Goal: Information Seeking & Learning: Learn about a topic

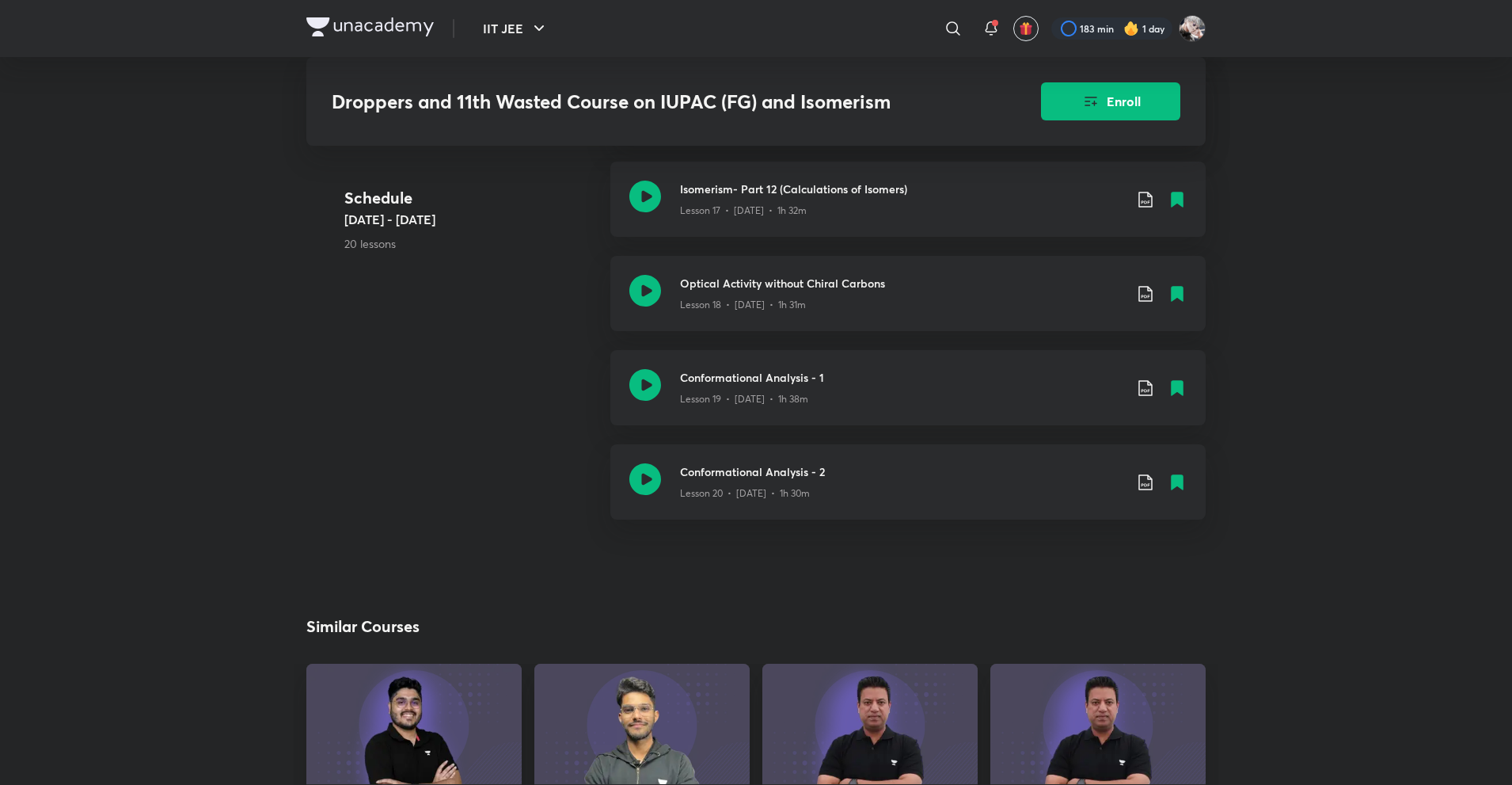
click at [345, 9] on div "IIT JEE ​ 183 min 1 day" at bounding box center [756, 28] width 899 height 57
click at [386, 31] on img at bounding box center [370, 26] width 127 height 19
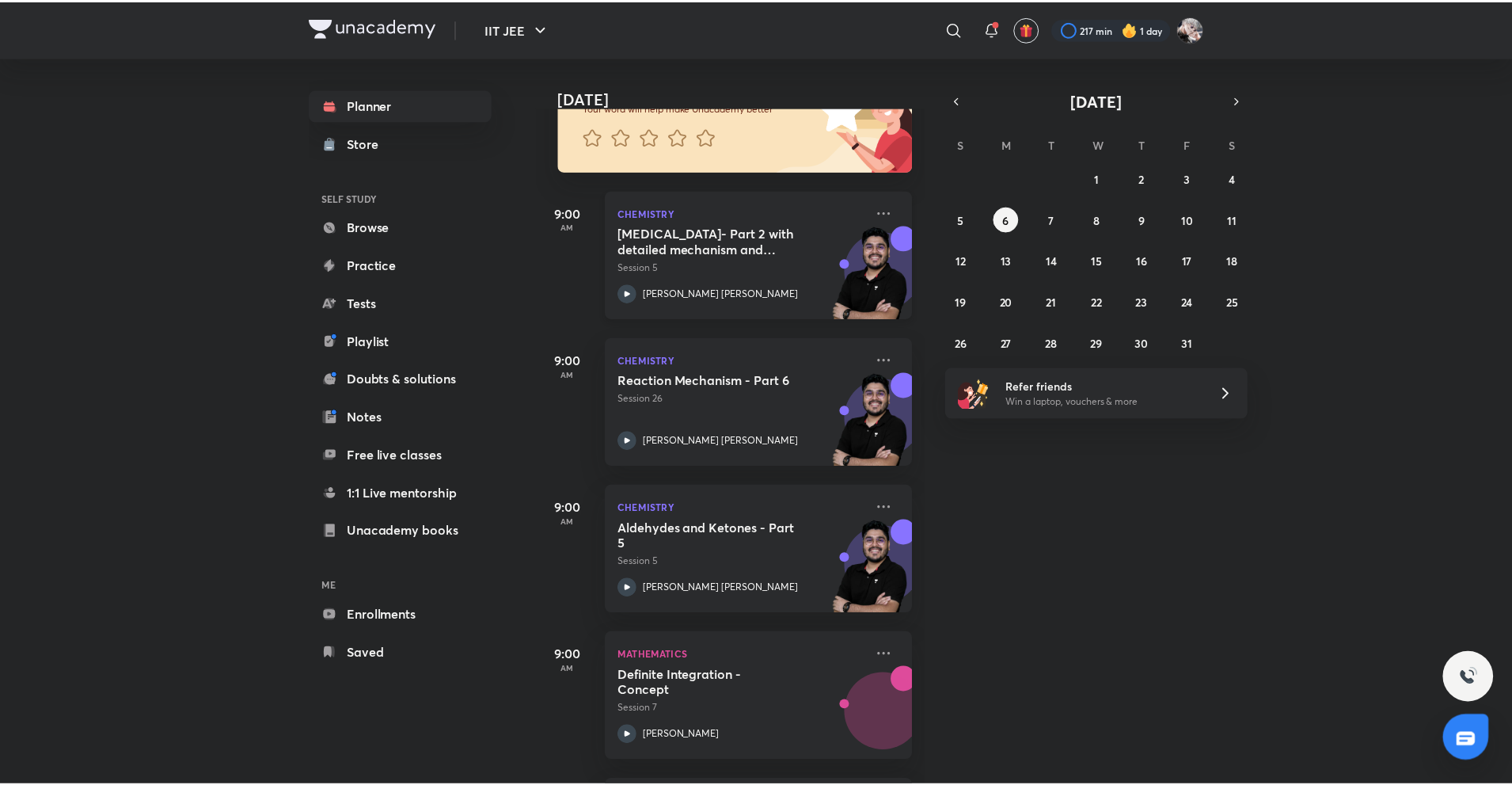
scroll to position [158, 0]
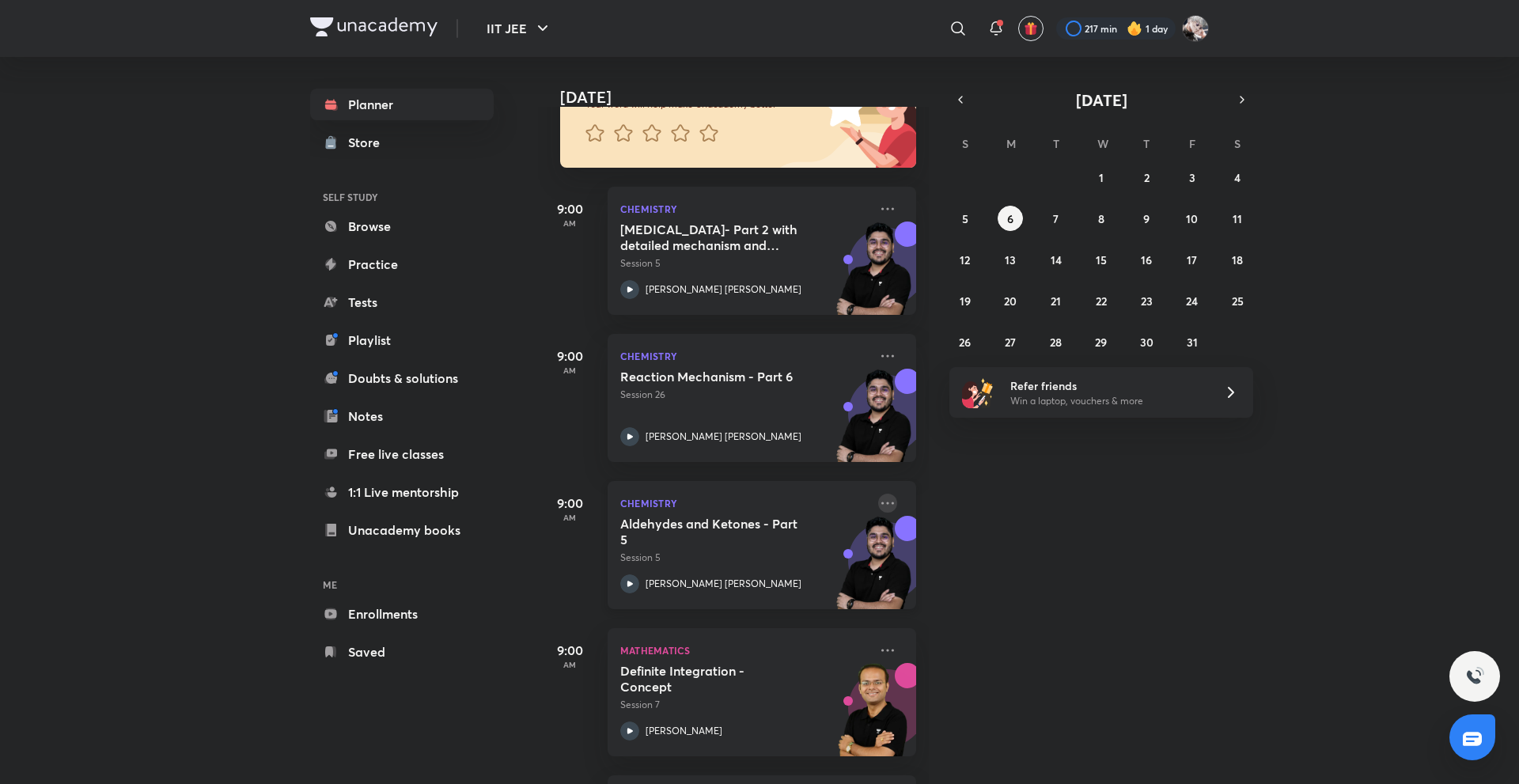
click at [879, 501] on icon at bounding box center [887, 503] width 19 height 19
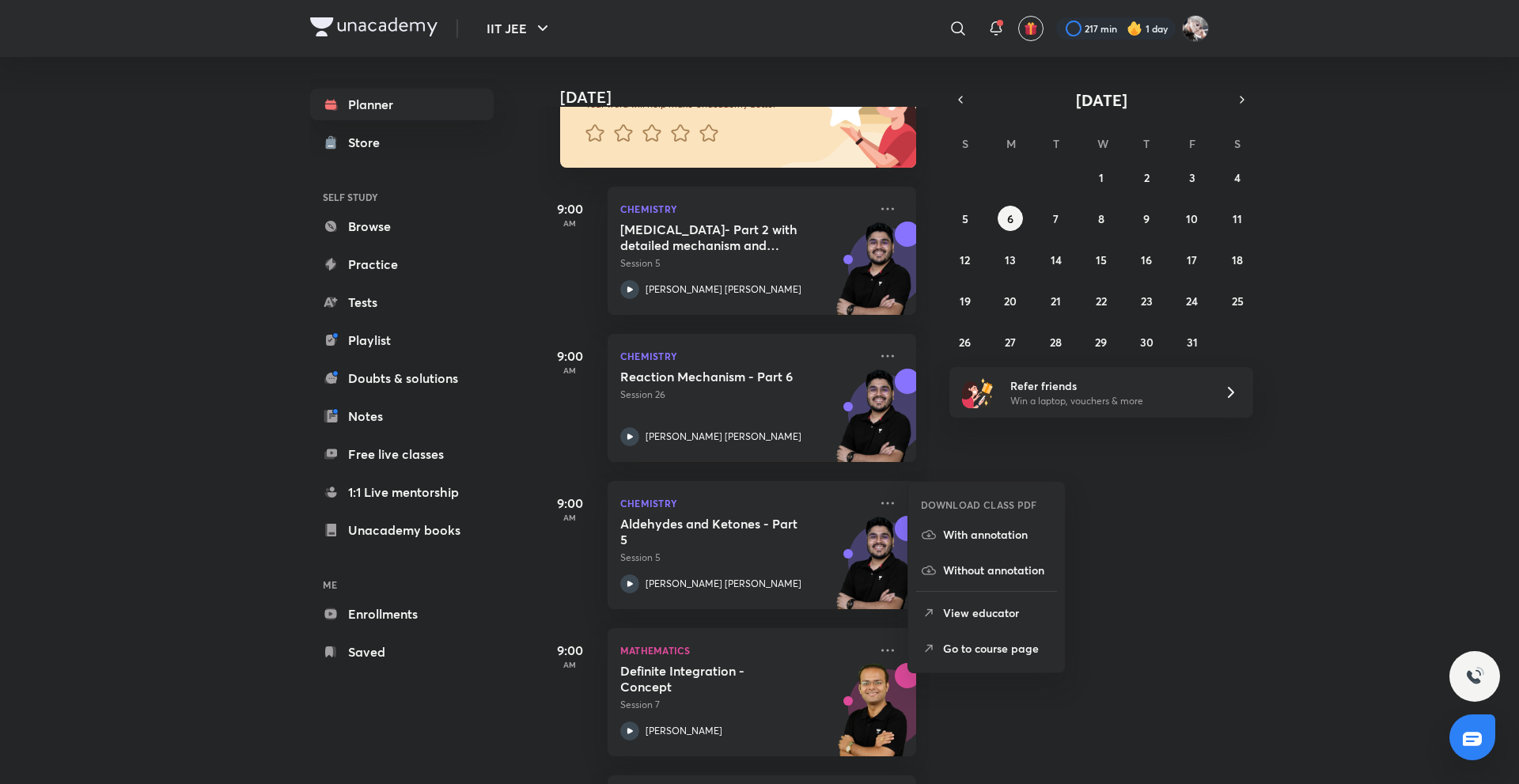
click at [990, 642] on p "Go to course page" at bounding box center [997, 648] width 109 height 16
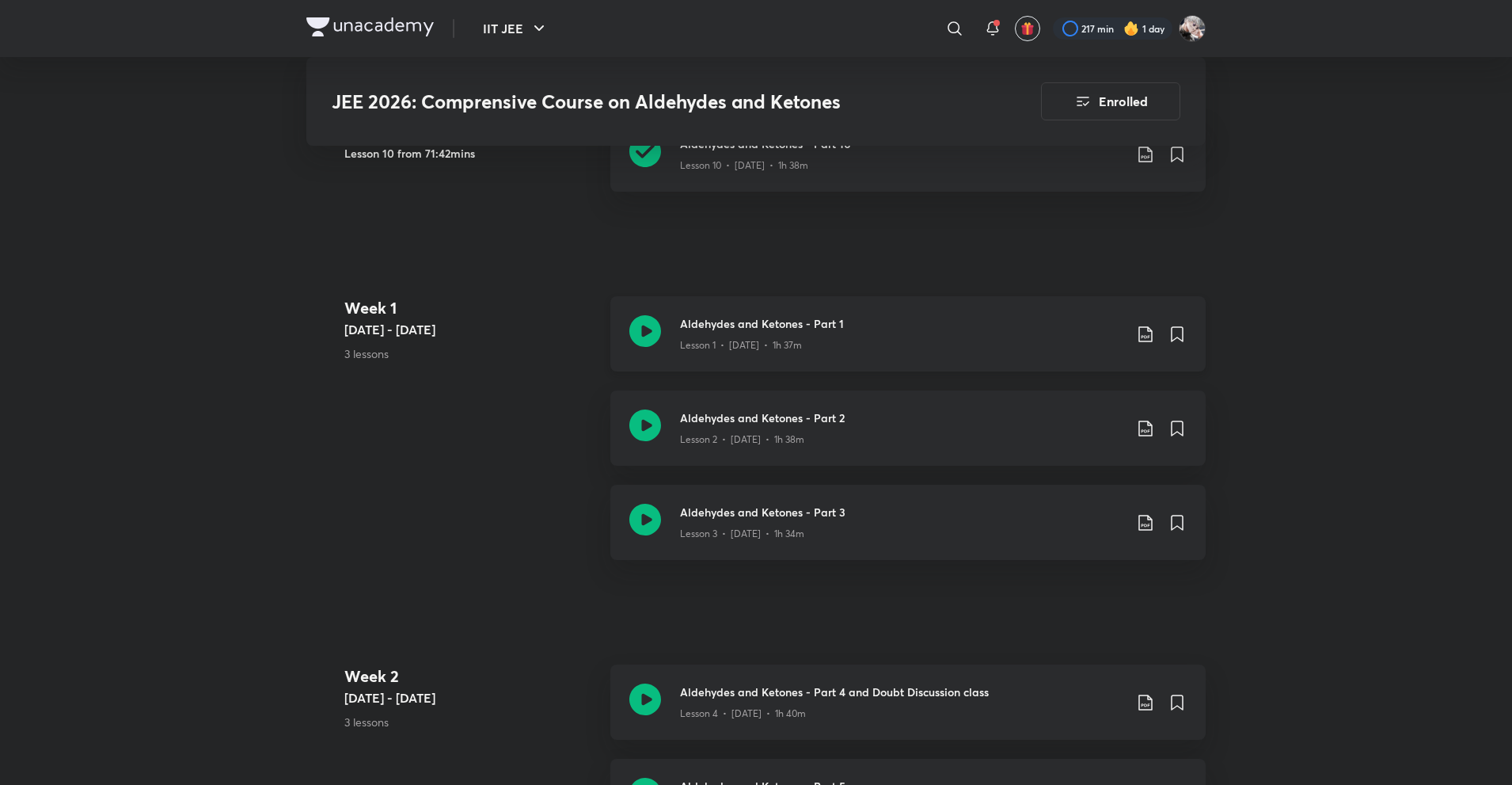
scroll to position [792, 0]
click at [1140, 331] on icon at bounding box center [1145, 333] width 19 height 19
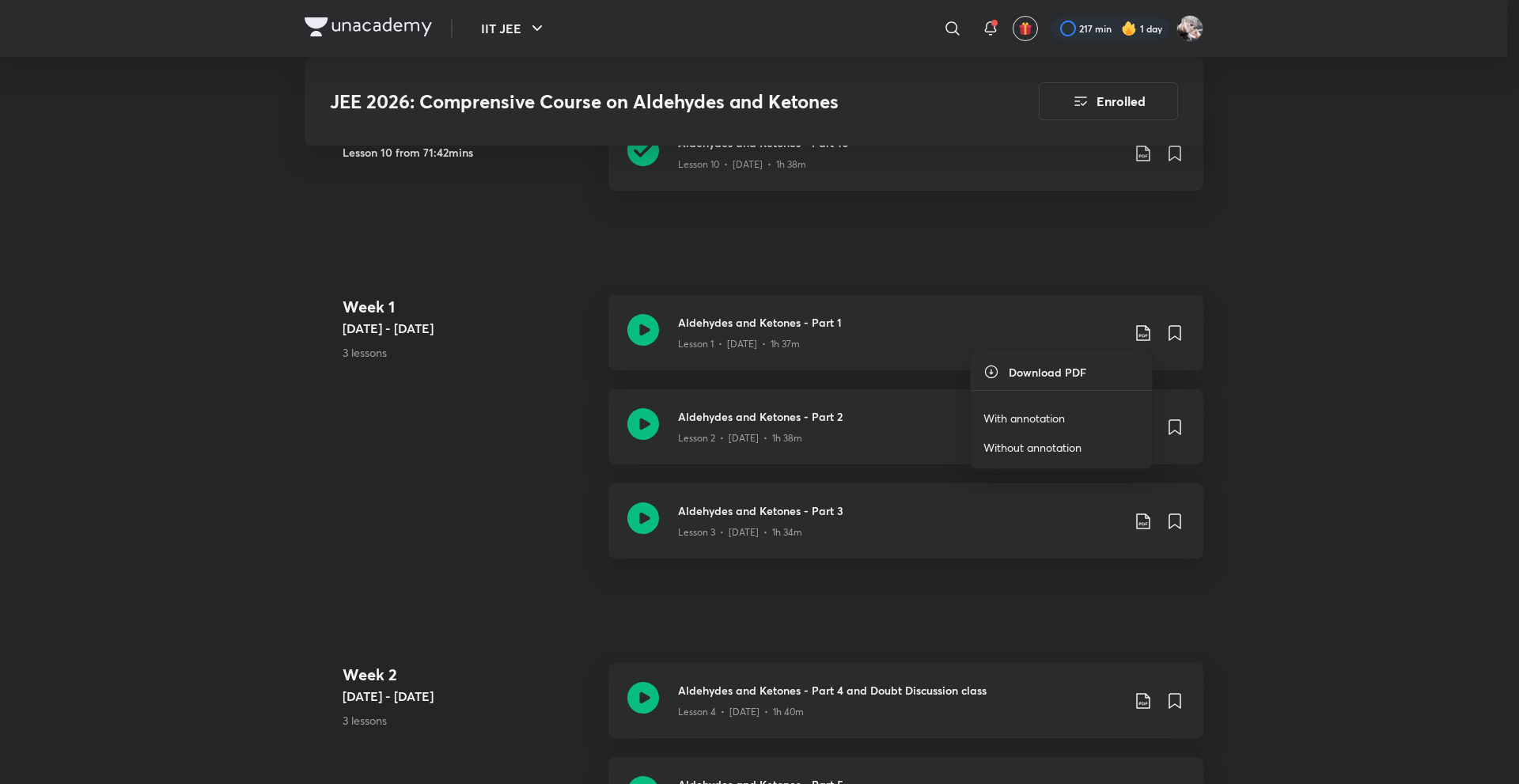
click at [1070, 416] on li "With annotation" at bounding box center [1061, 417] width 181 height 29
click at [1051, 416] on p "With annotation" at bounding box center [1024, 417] width 82 height 16
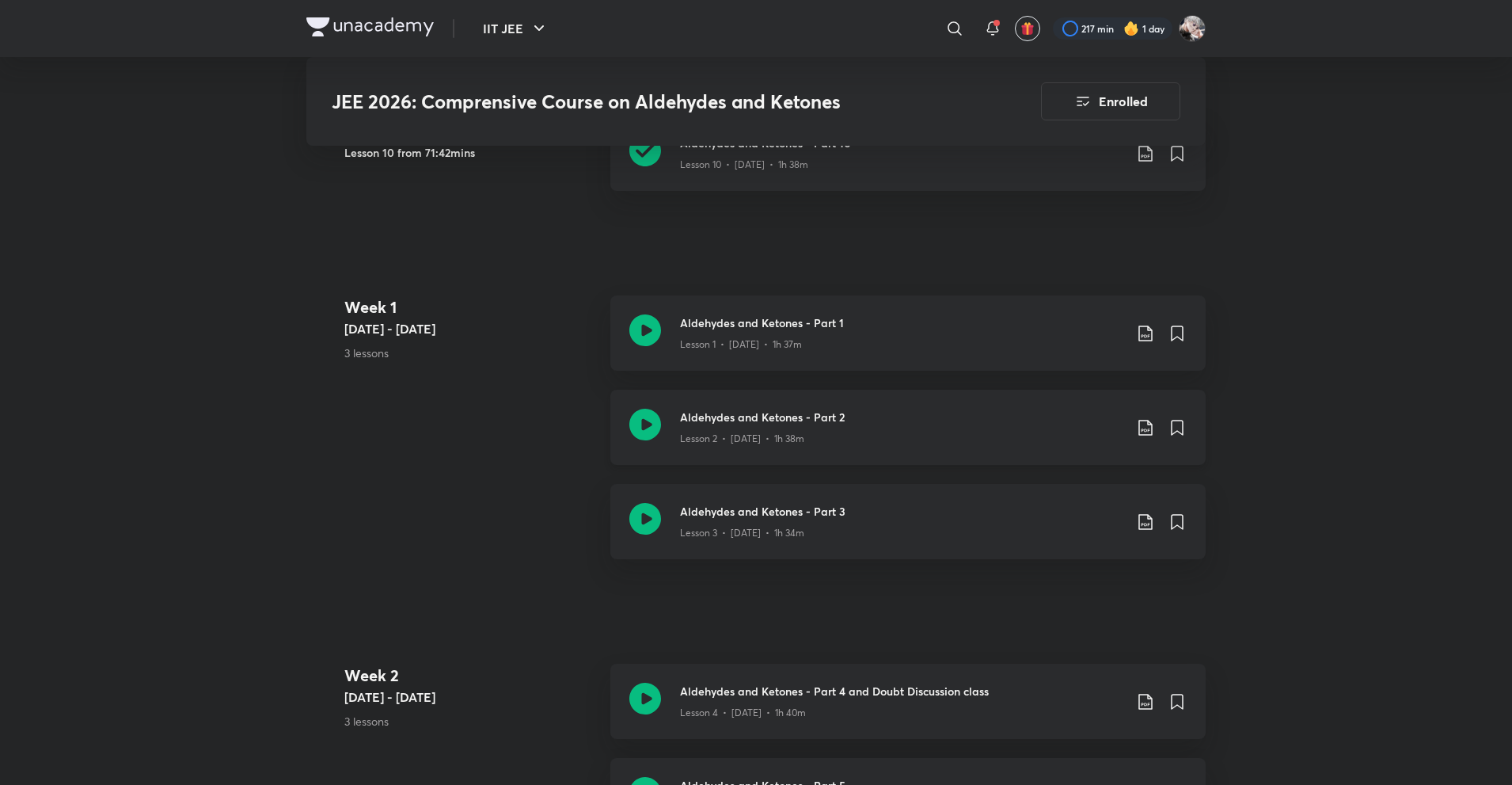
click at [1142, 427] on icon at bounding box center [1145, 427] width 19 height 19
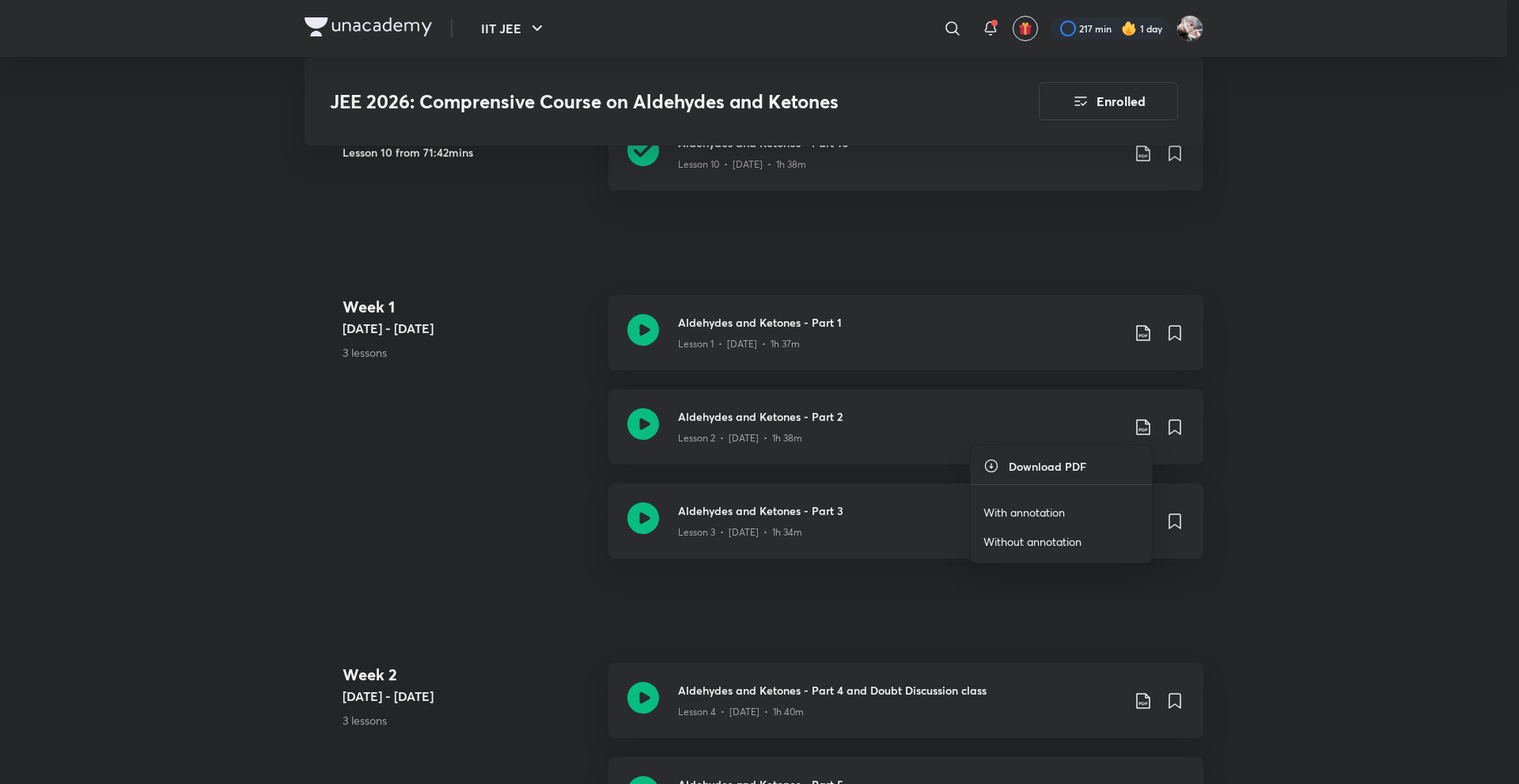
click at [1053, 507] on p "With annotation" at bounding box center [1024, 512] width 82 height 16
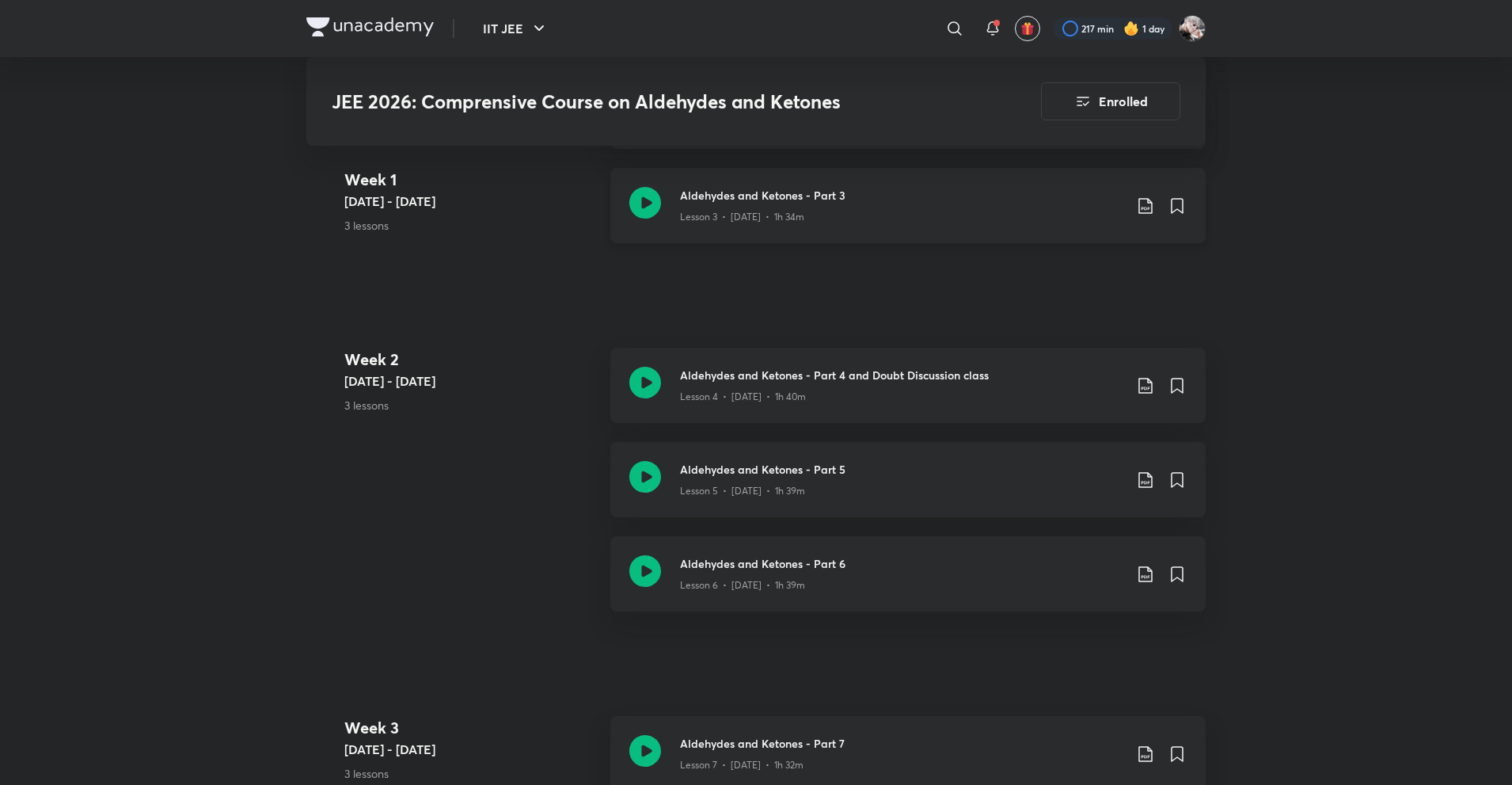
scroll to position [1108, 0]
click at [1142, 206] on icon at bounding box center [1145, 205] width 19 height 19
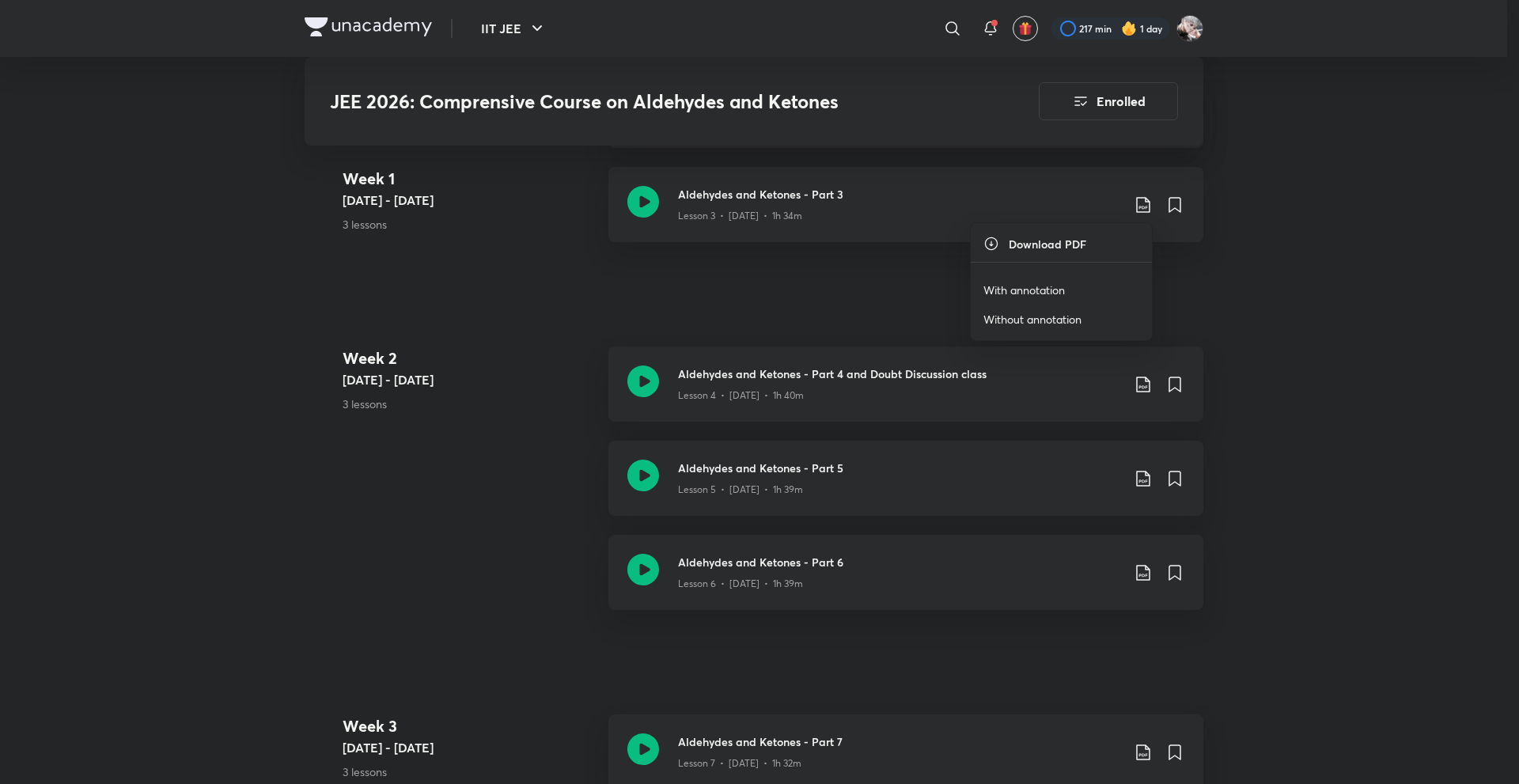
click at [1061, 286] on p "With annotation" at bounding box center [1024, 290] width 82 height 16
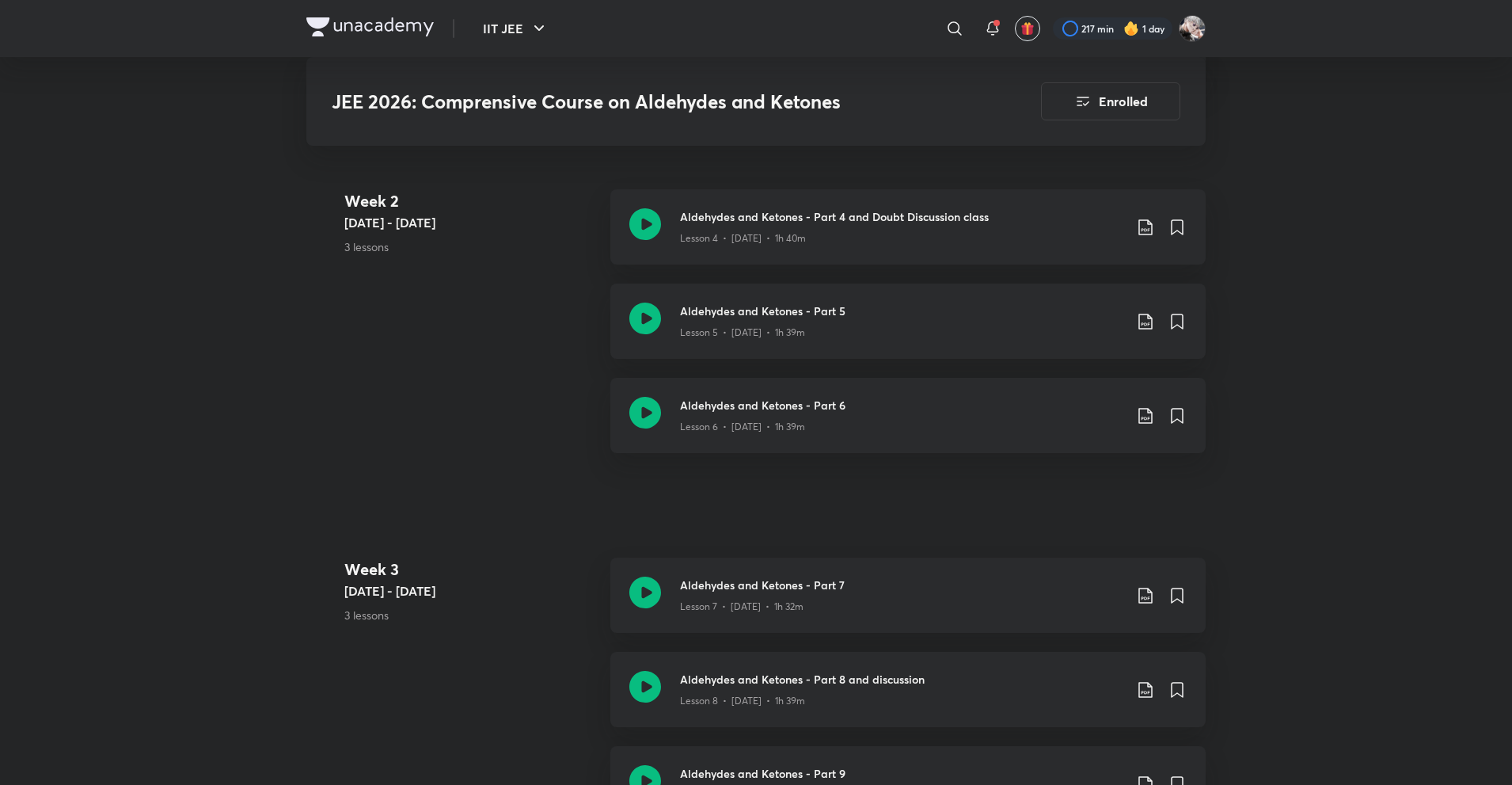
scroll to position [1267, 0]
click at [1149, 228] on icon at bounding box center [1144, 226] width 14 height 15
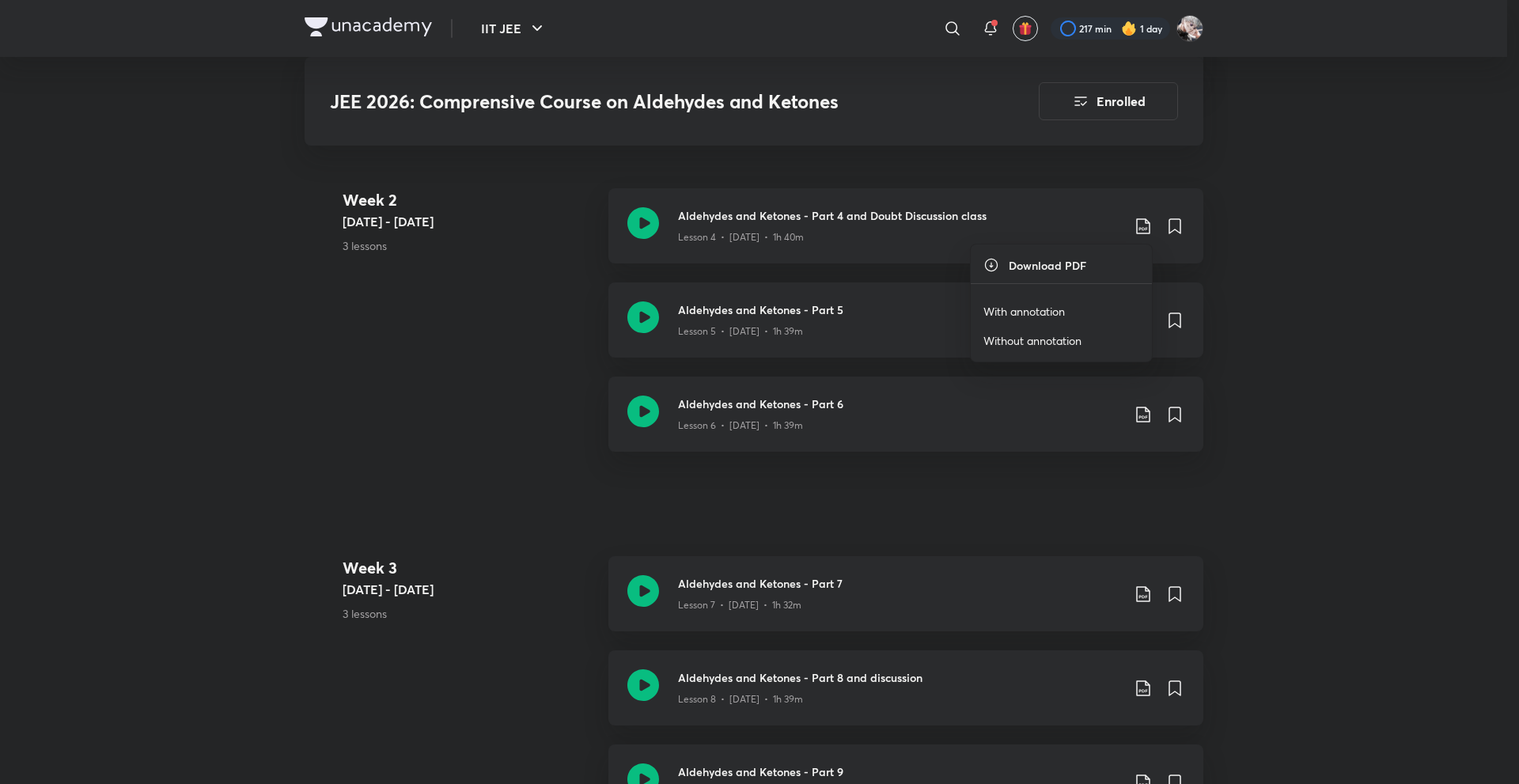
click at [1059, 307] on p "With annotation" at bounding box center [1024, 311] width 82 height 16
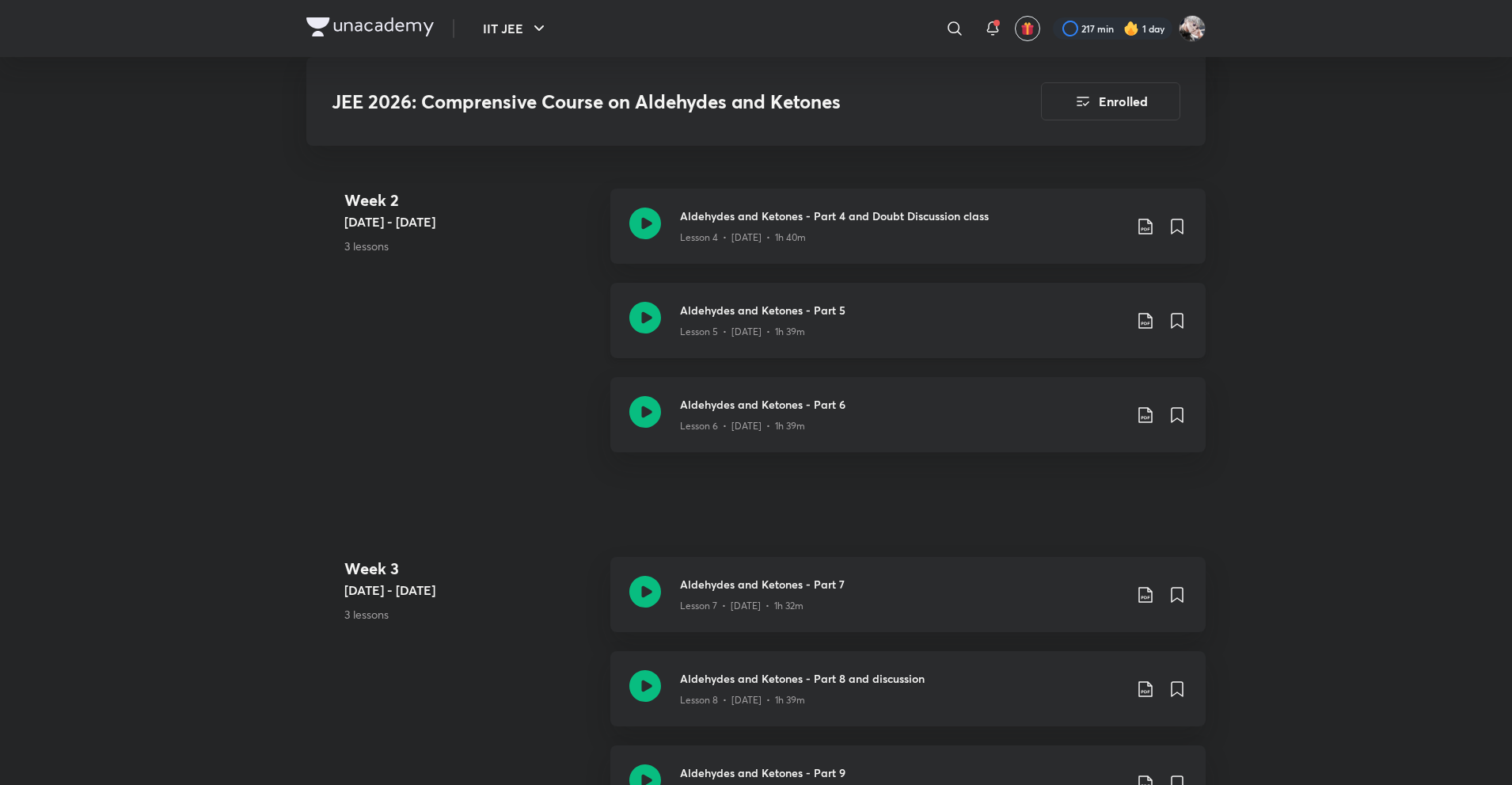
click at [1140, 313] on icon at bounding box center [1144, 320] width 14 height 15
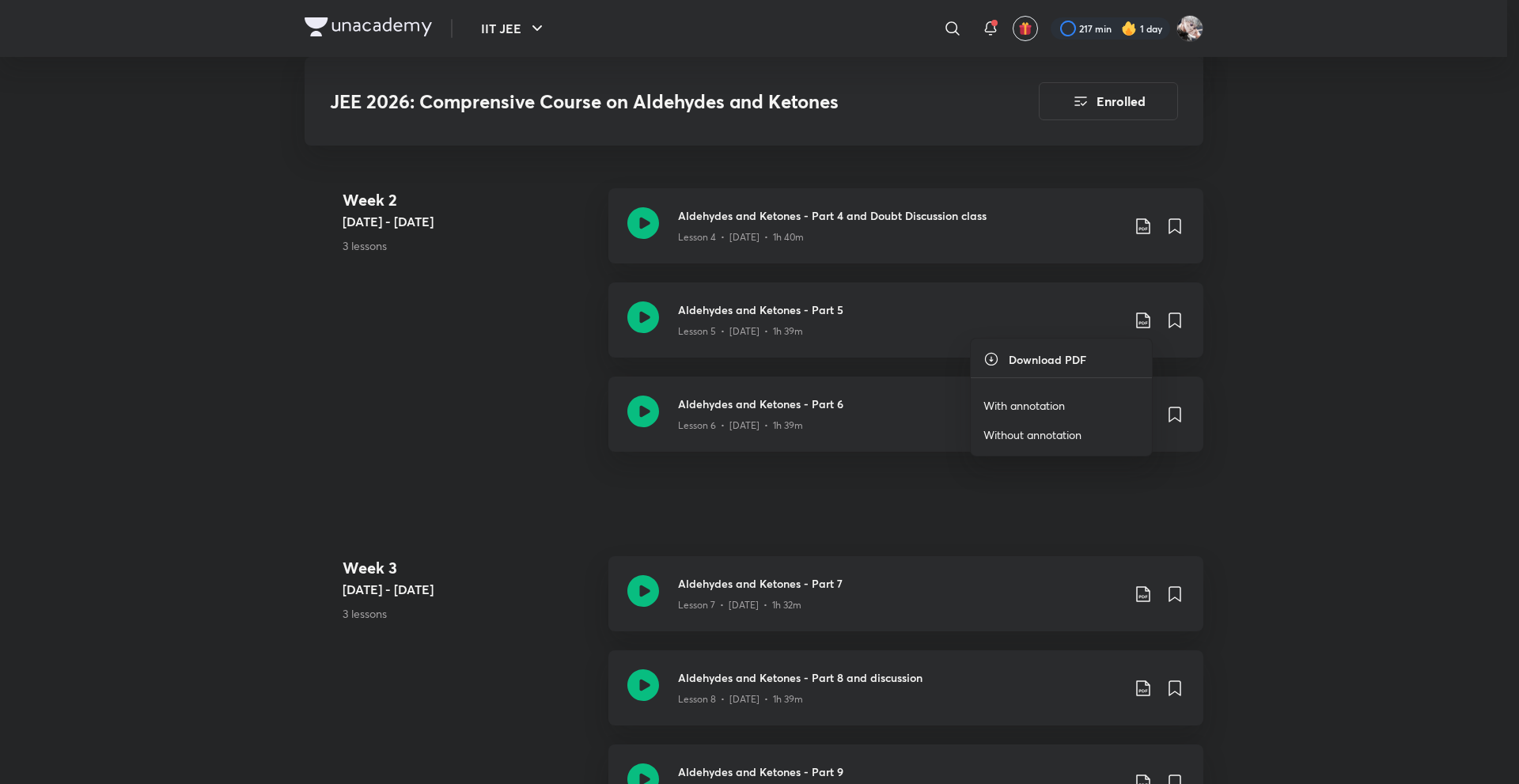
click at [1067, 393] on li "With annotation" at bounding box center [1061, 406] width 181 height 29
click at [1056, 393] on li "With annotation" at bounding box center [1061, 406] width 181 height 29
click at [1051, 398] on p "With annotation" at bounding box center [1024, 406] width 82 height 16
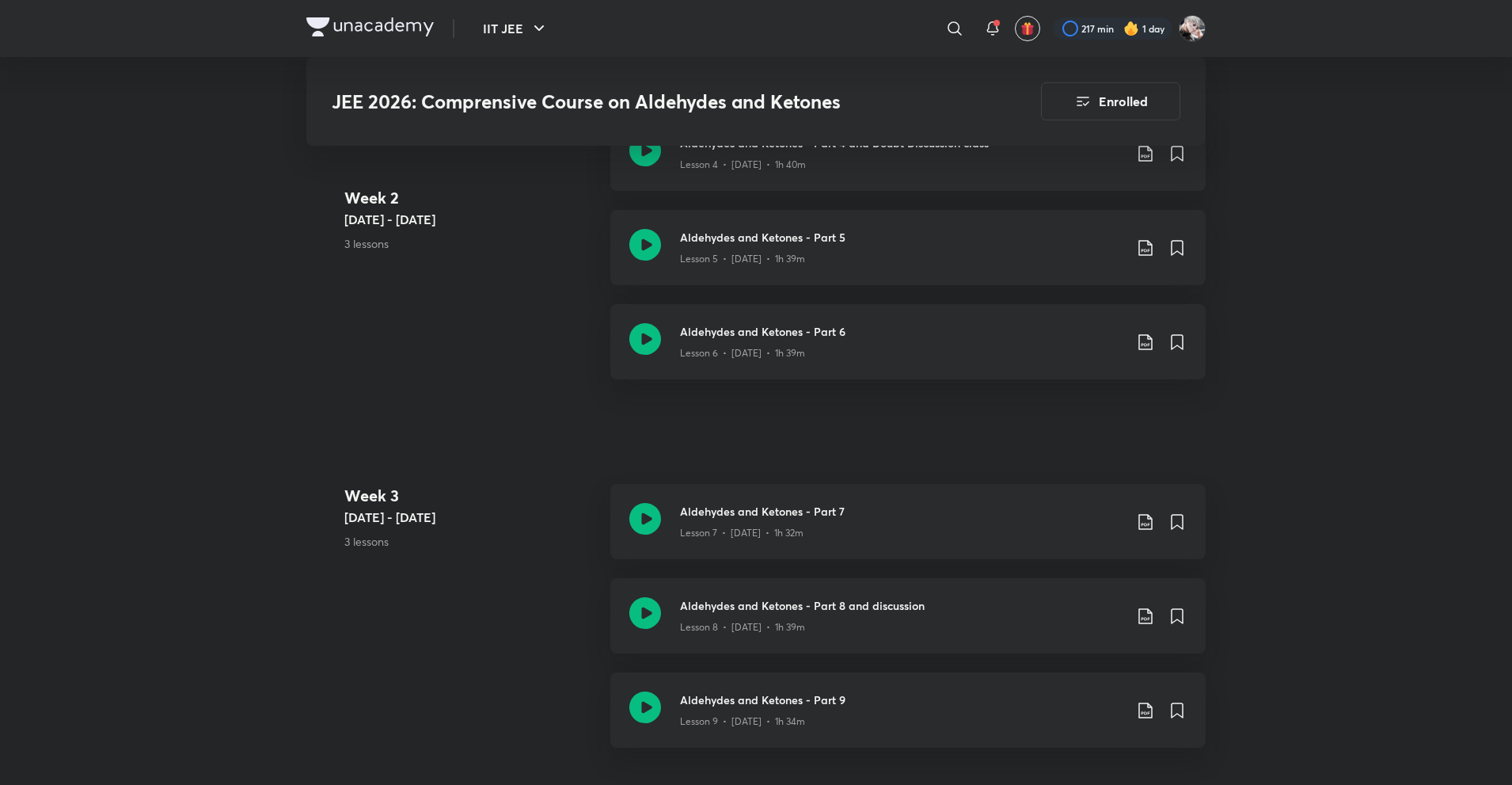
scroll to position [1425, 0]
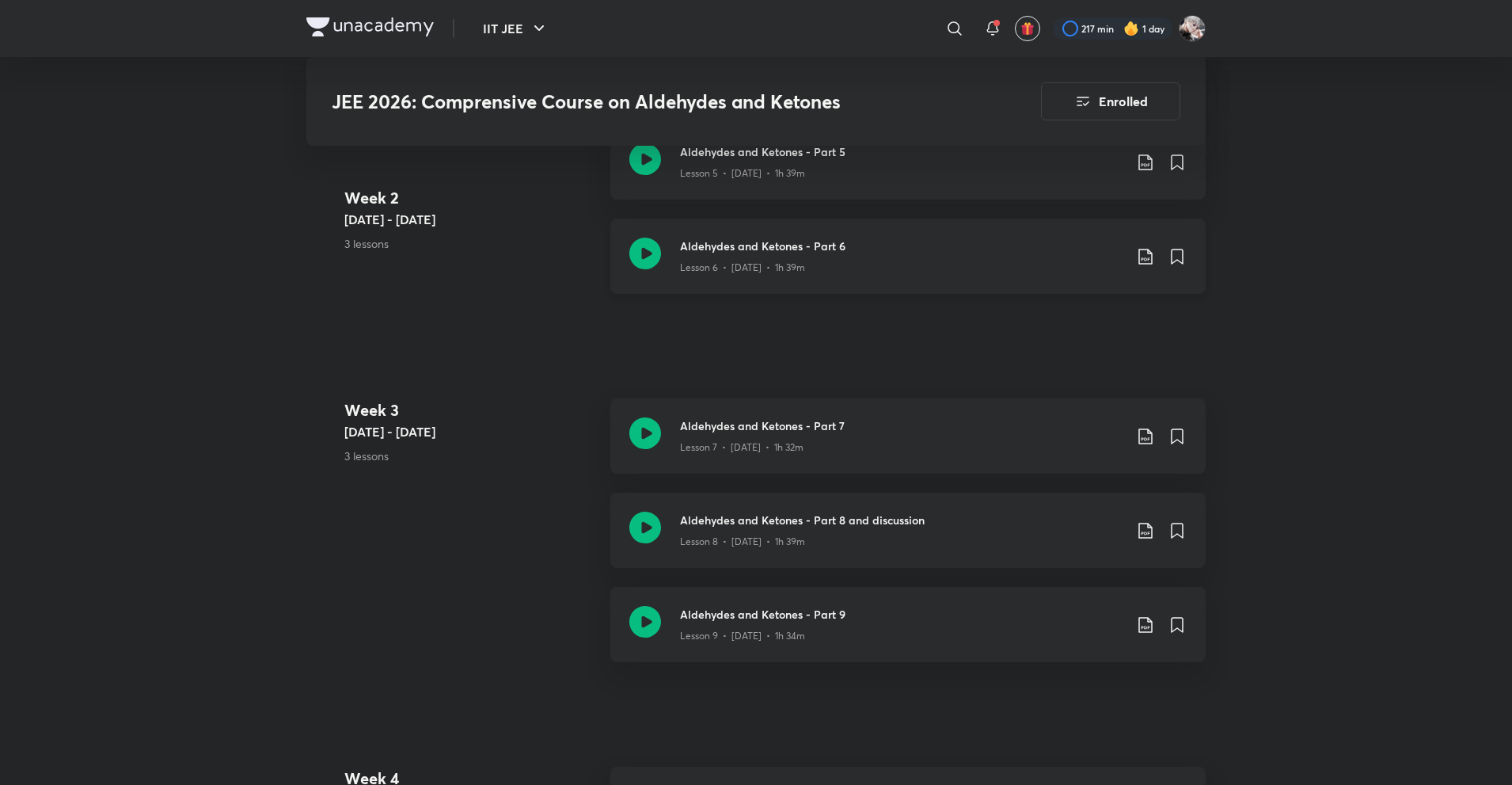
click at [1143, 252] on icon at bounding box center [1145, 256] width 19 height 19
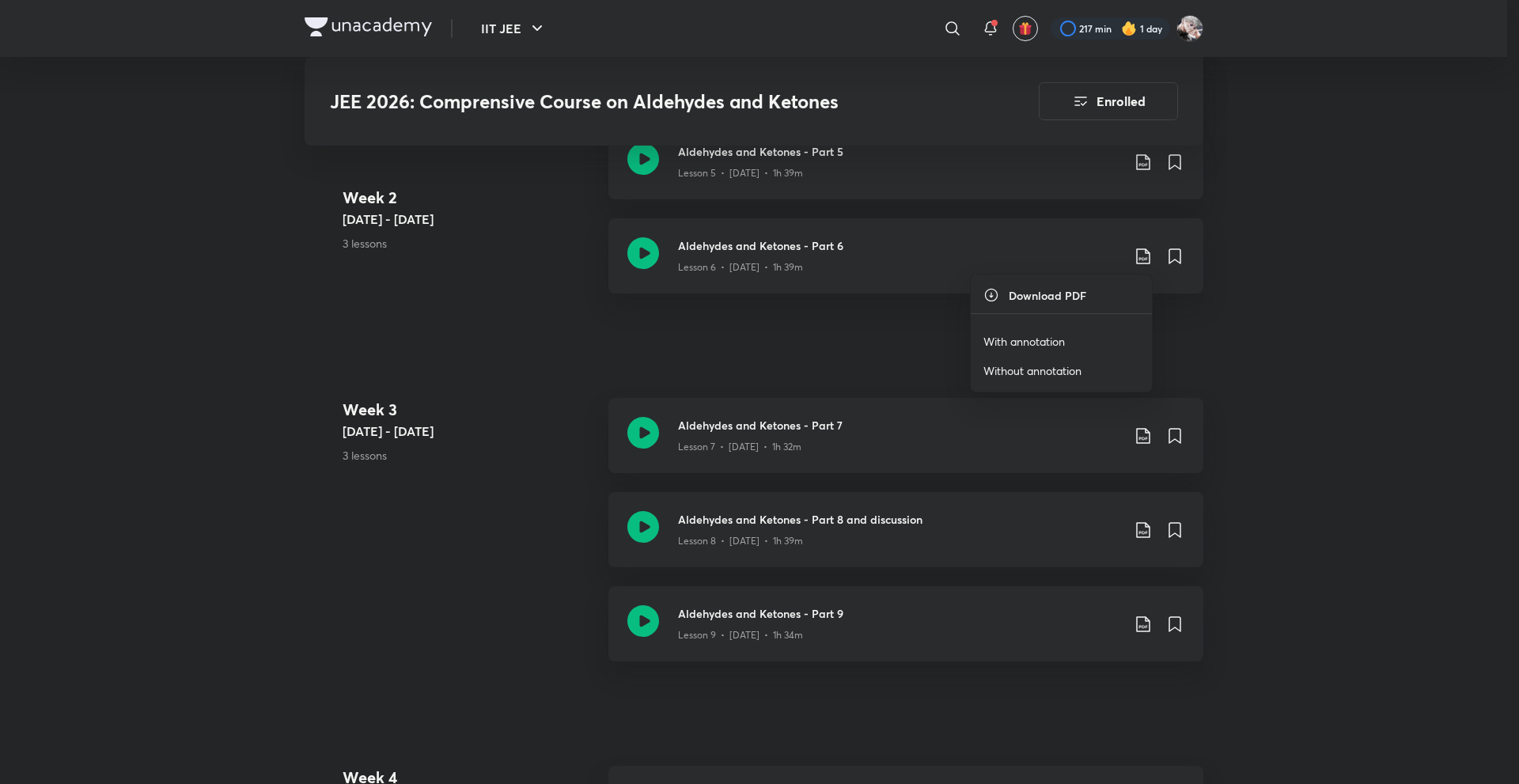
click at [1051, 330] on li "With annotation" at bounding box center [1061, 341] width 181 height 29
click at [1031, 337] on p "With annotation" at bounding box center [1024, 341] width 82 height 16
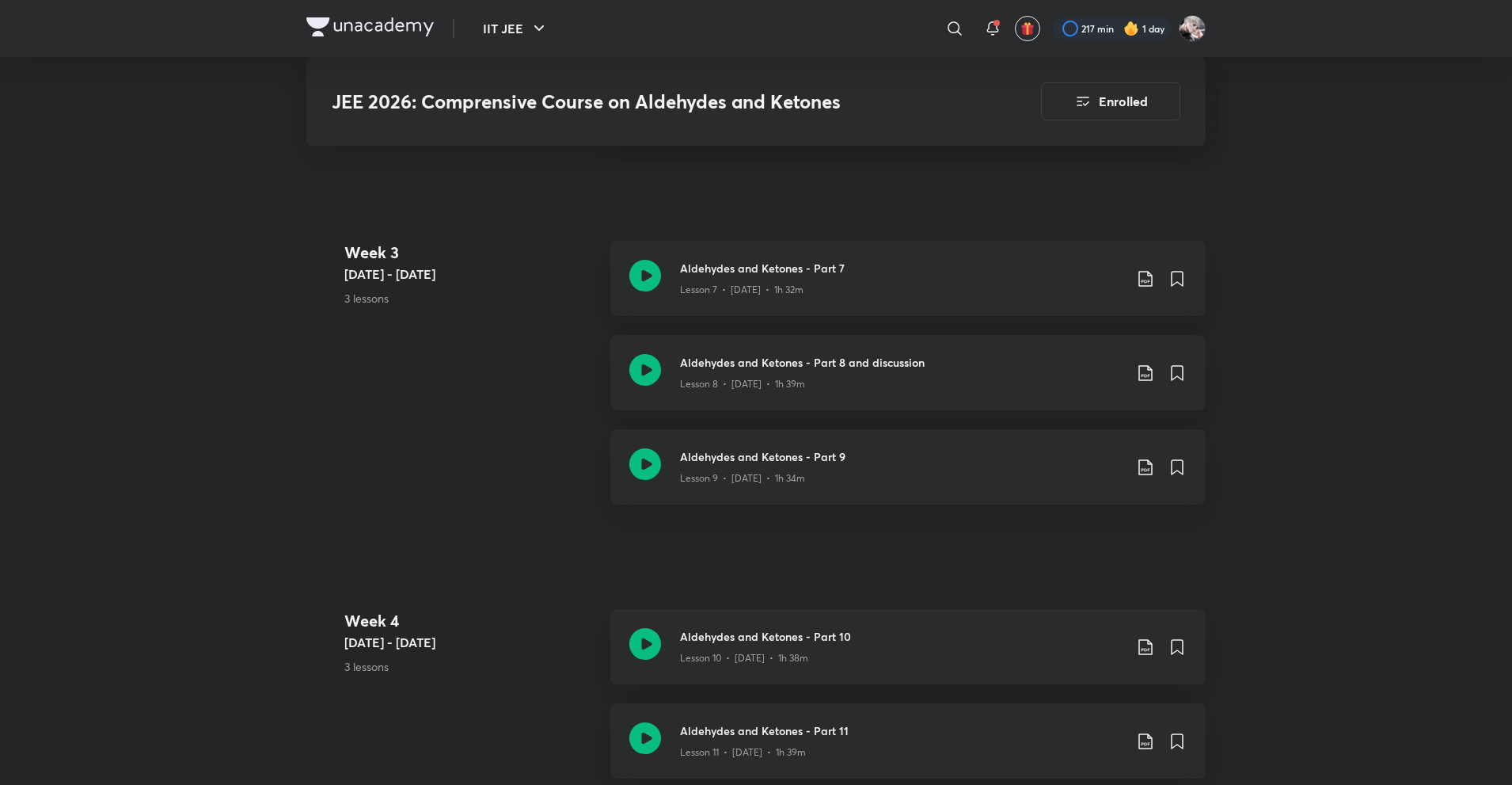
scroll to position [1584, 0]
click at [1145, 271] on icon at bounding box center [1145, 278] width 19 height 19
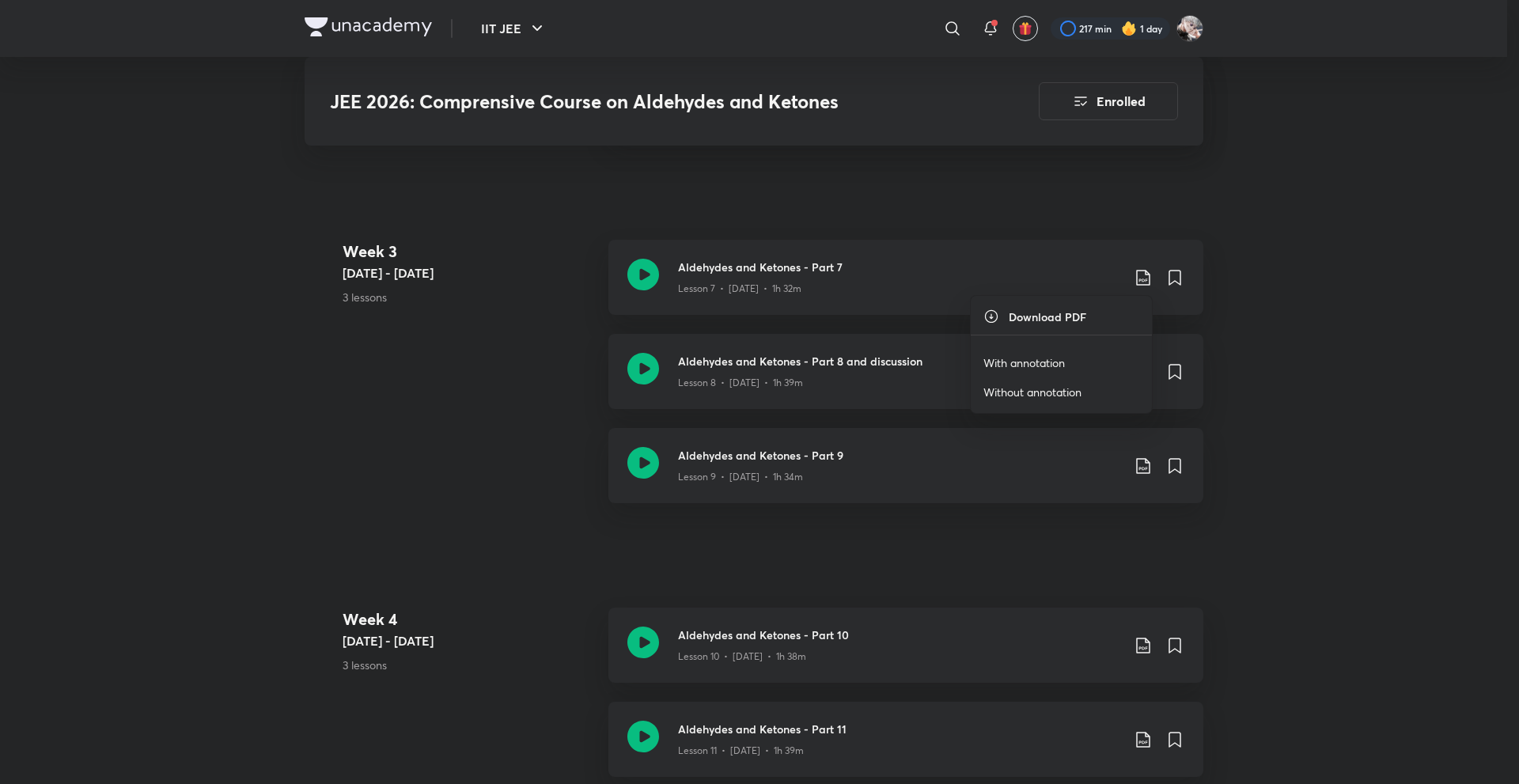
click at [1026, 363] on p "With annotation" at bounding box center [1024, 363] width 82 height 16
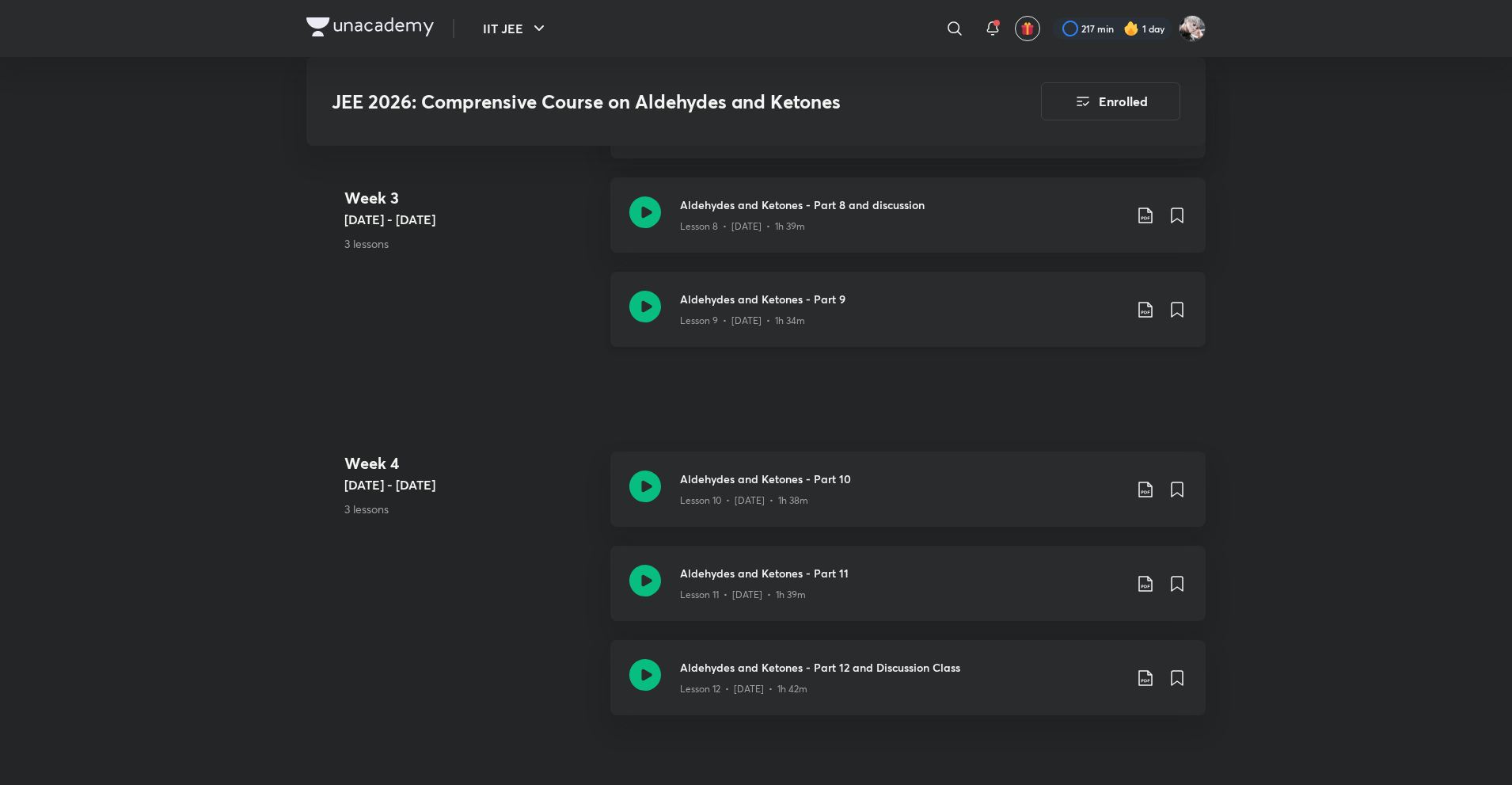
scroll to position [1742, 0]
click at [1140, 211] on icon at bounding box center [1145, 213] width 19 height 19
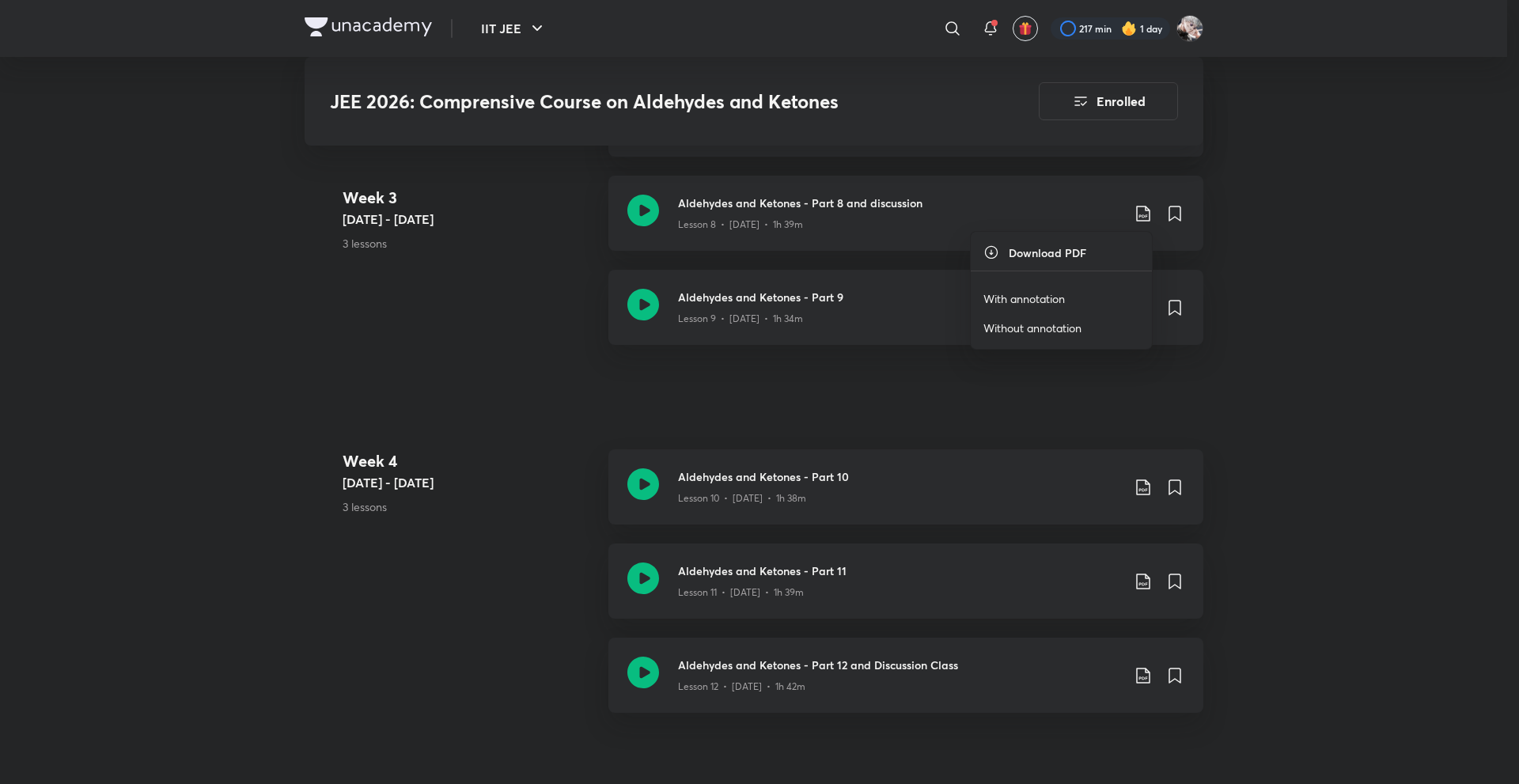
click at [1001, 297] on p "With annotation" at bounding box center [1024, 298] width 82 height 16
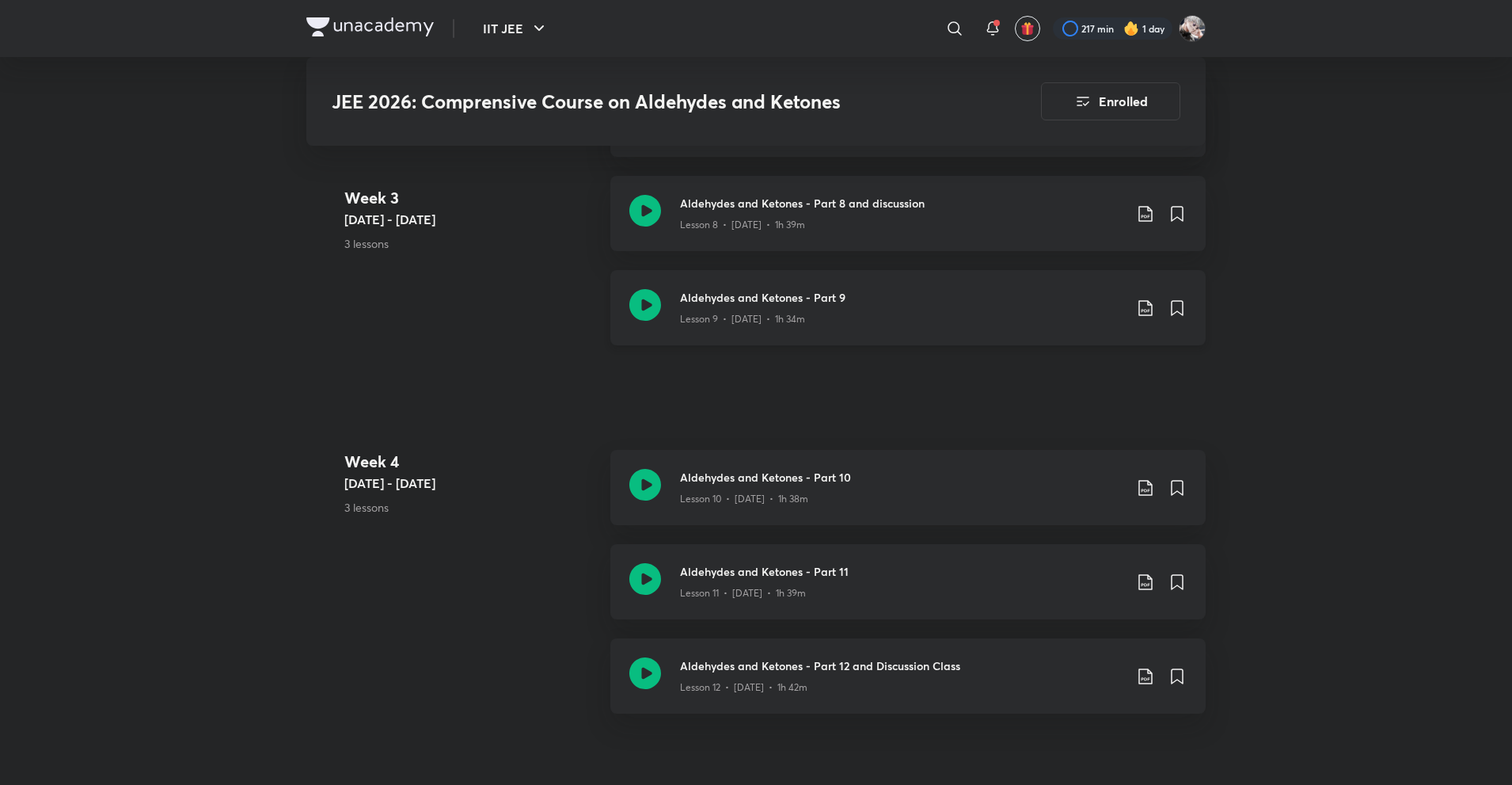
click at [1149, 308] on icon at bounding box center [1145, 308] width 19 height 19
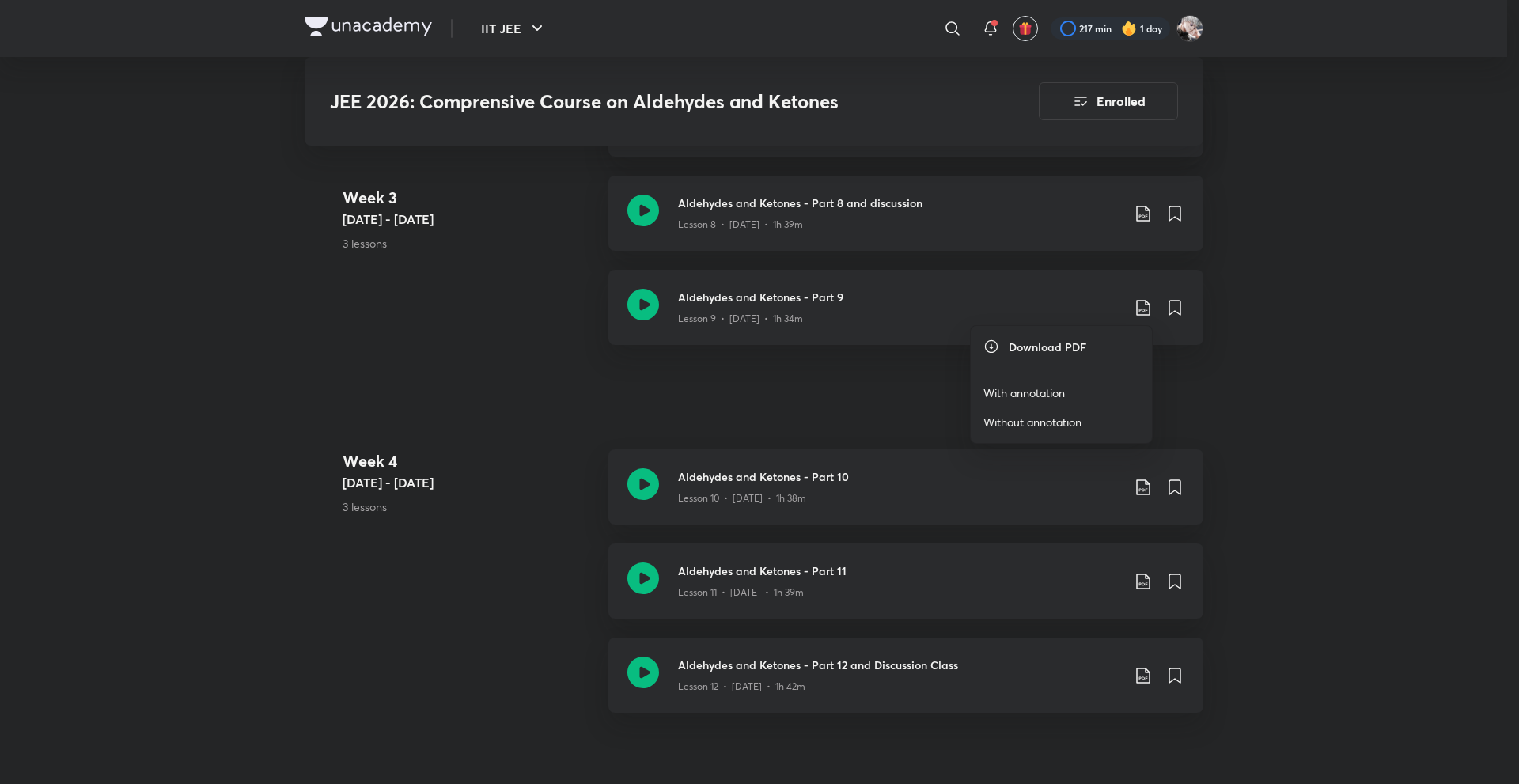
click at [1031, 390] on p "With annotation" at bounding box center [1024, 393] width 82 height 16
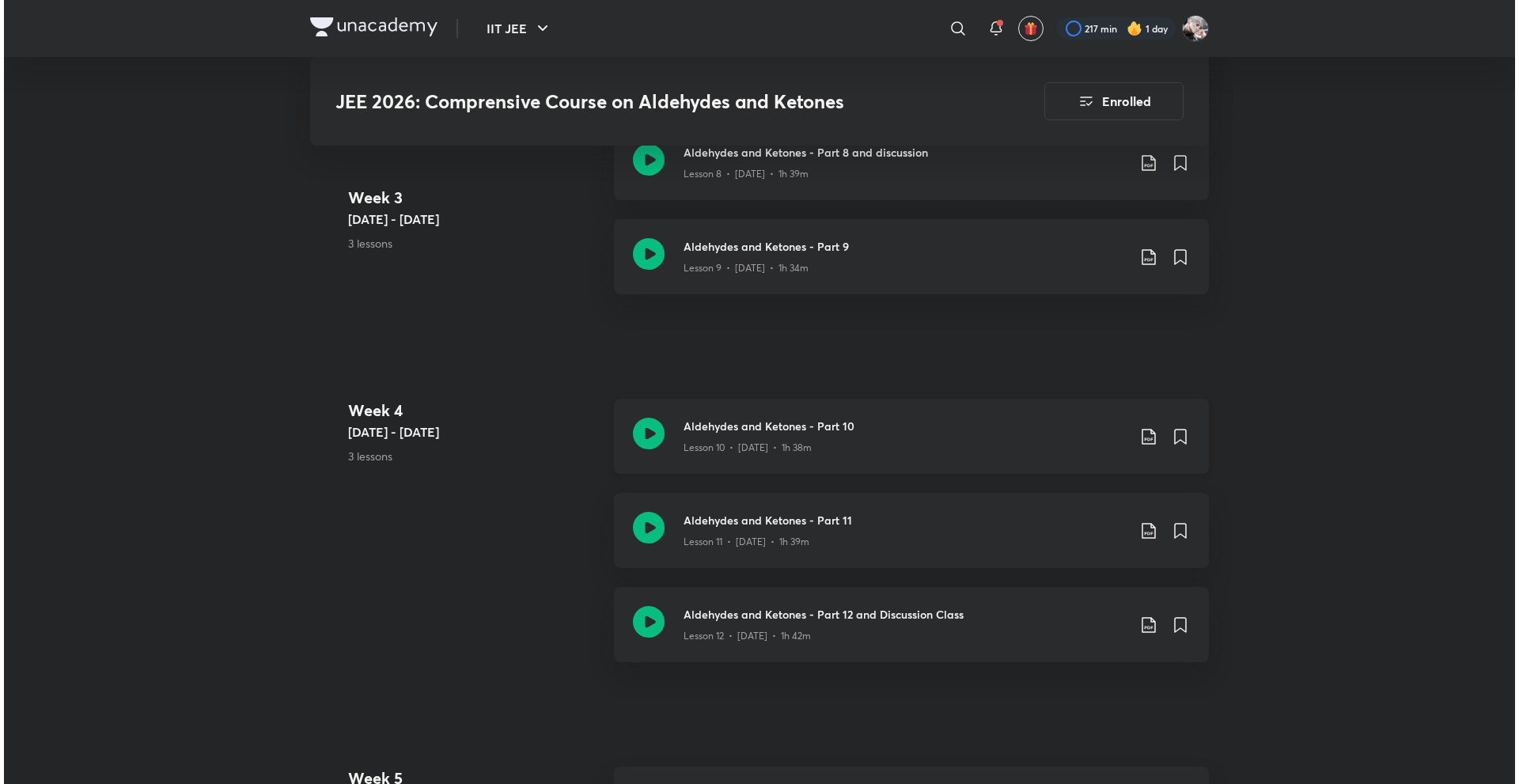
scroll to position [1898, 0]
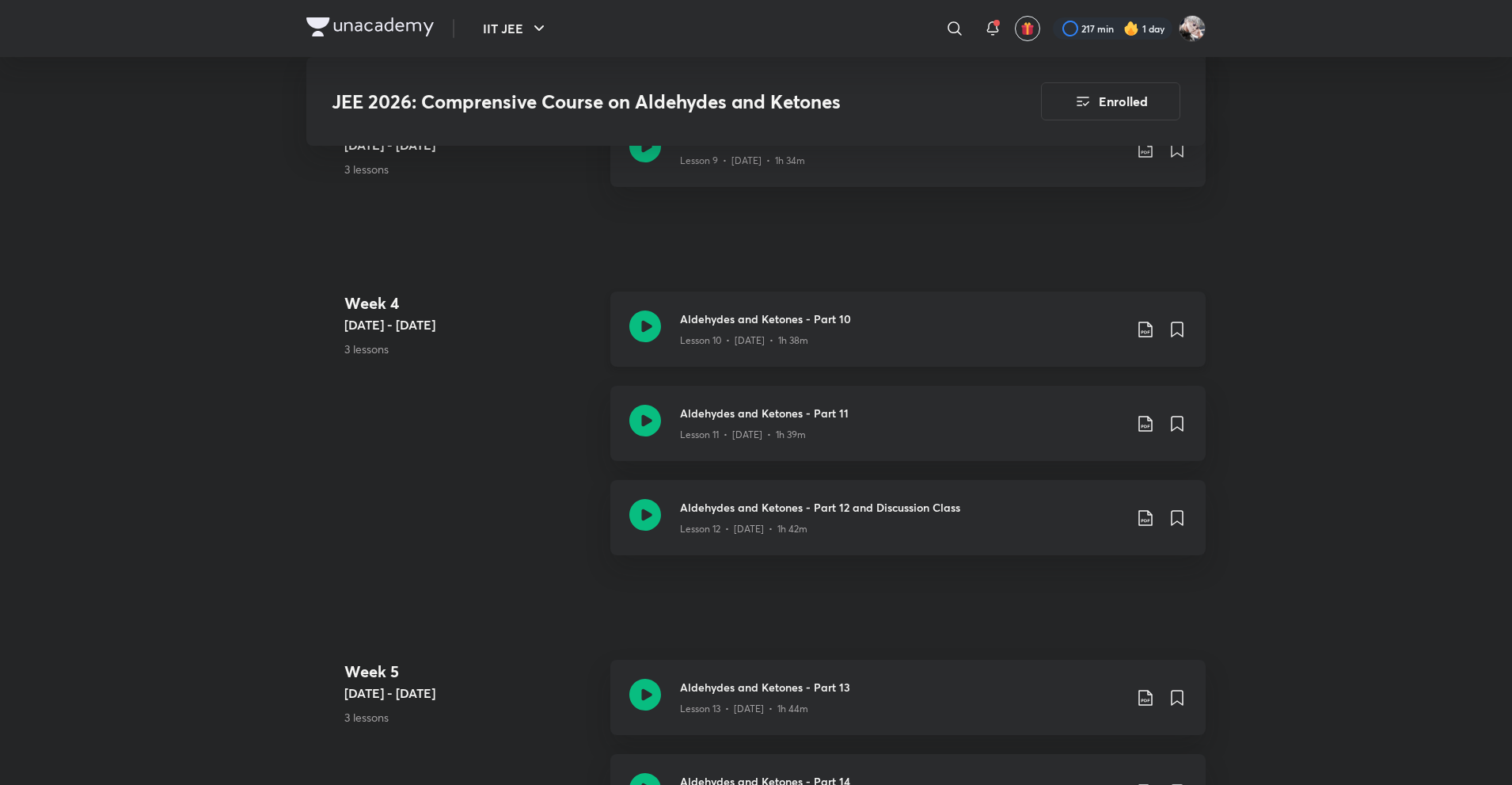
click at [1140, 331] on icon at bounding box center [1145, 329] width 19 height 19
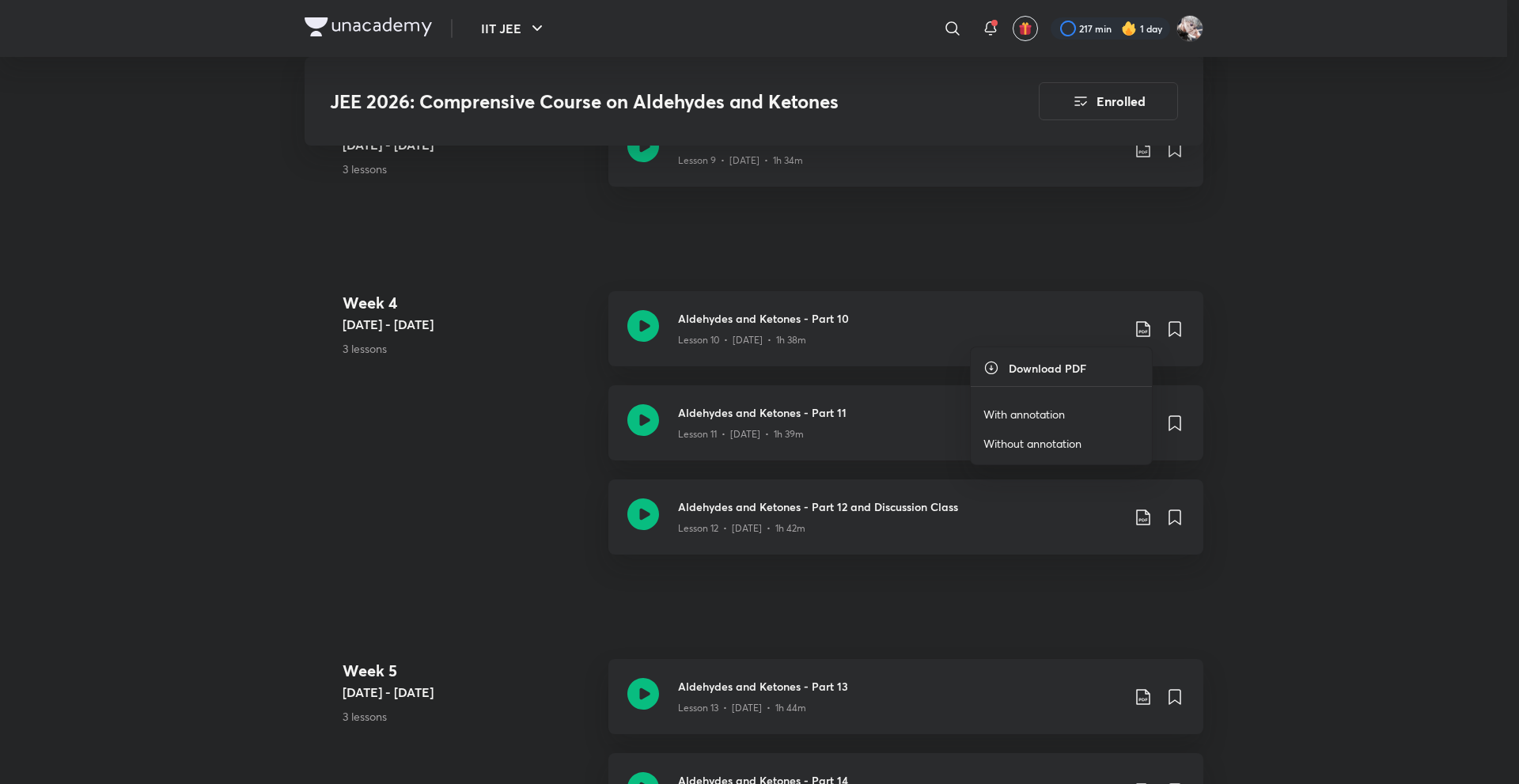
click at [1026, 409] on p "With annotation" at bounding box center [1024, 414] width 82 height 16
